Goal: Navigation & Orientation: Understand site structure

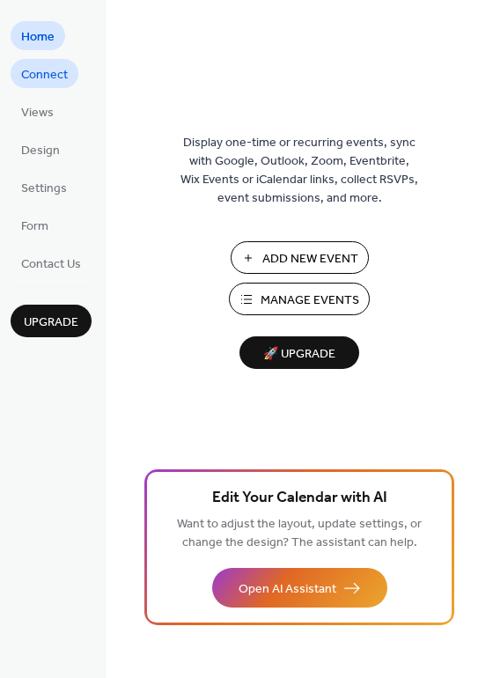
click at [59, 79] on span "Connect" at bounding box center [44, 75] width 47 height 18
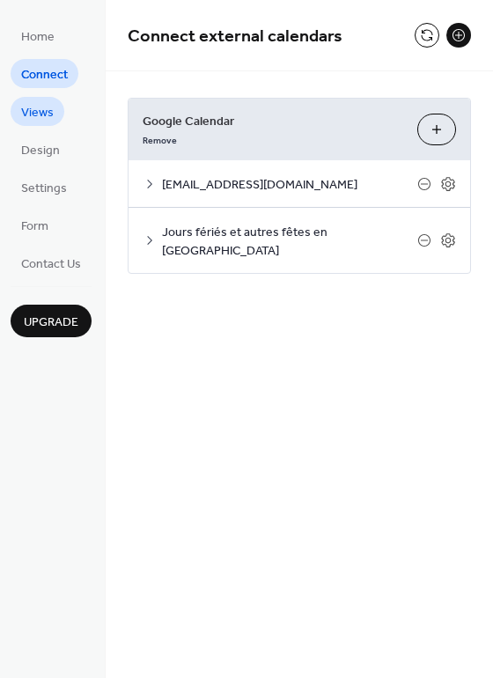
click at [41, 121] on span "Views" at bounding box center [37, 113] width 33 height 18
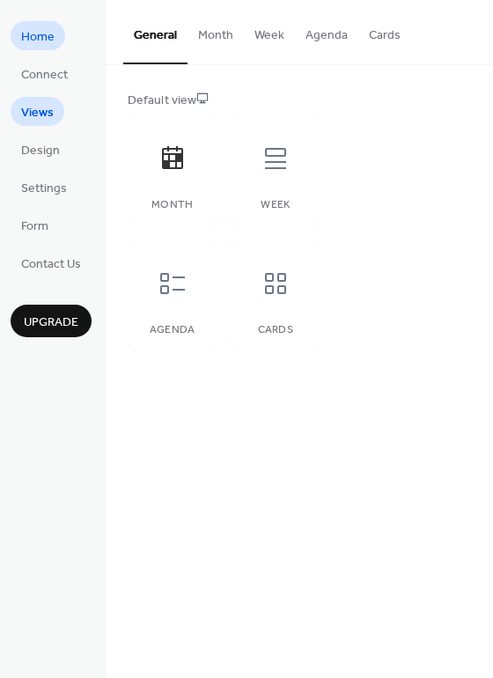
click at [43, 41] on span "Home" at bounding box center [37, 37] width 33 height 18
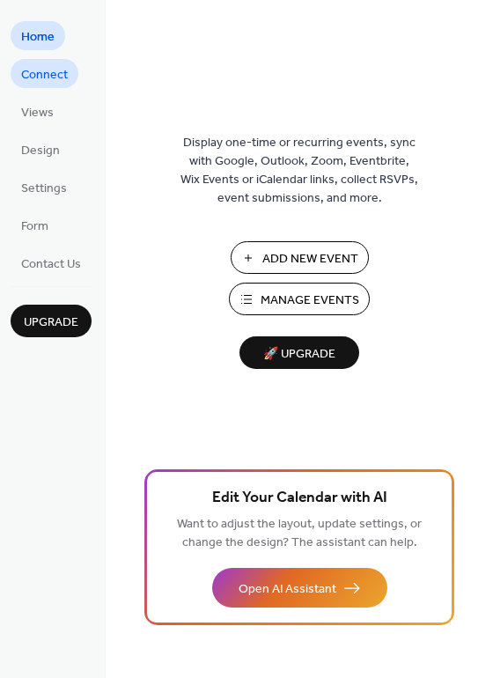
click at [48, 71] on span "Connect" at bounding box center [44, 75] width 47 height 18
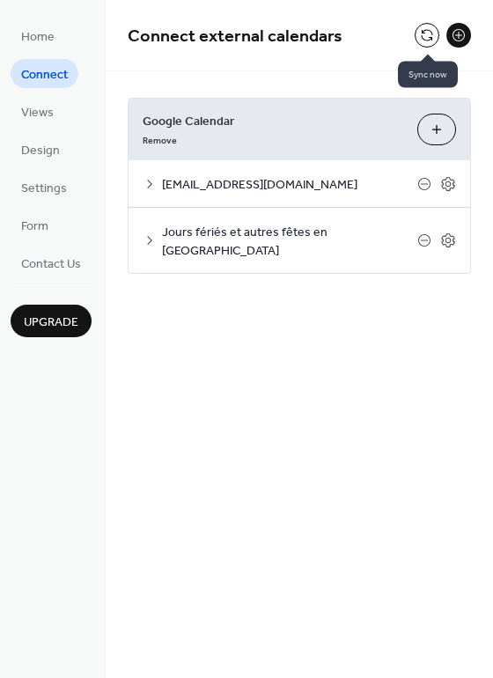
click at [424, 40] on button at bounding box center [427, 35] width 25 height 25
